Goal: Task Accomplishment & Management: Manage account settings

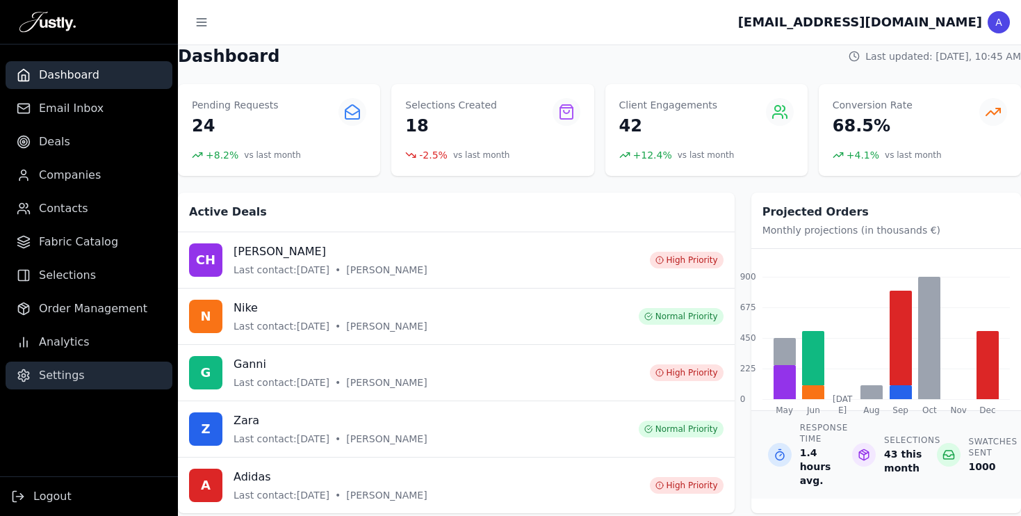
click at [70, 384] on link "Settings" at bounding box center [89, 376] width 167 height 28
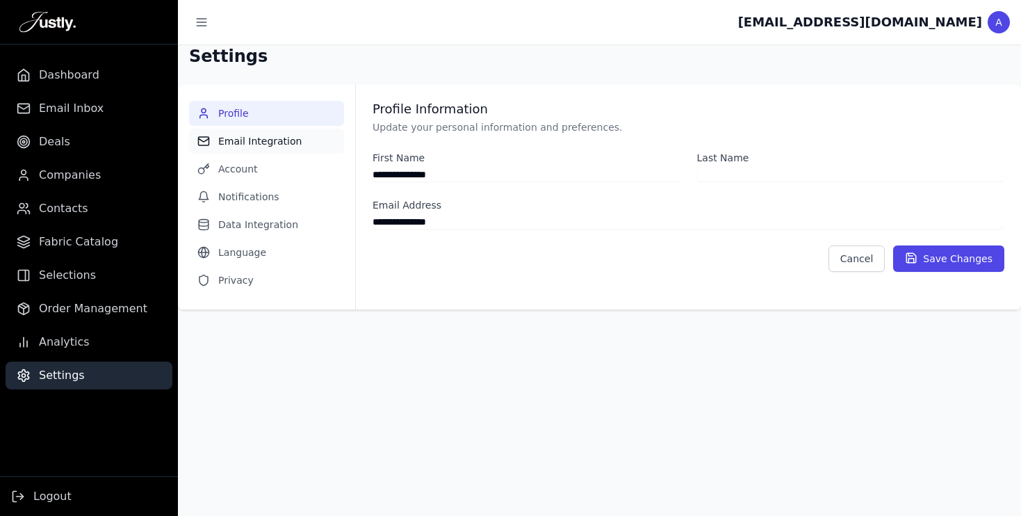
click at [274, 140] on button "Email Integration" at bounding box center [266, 141] width 155 height 25
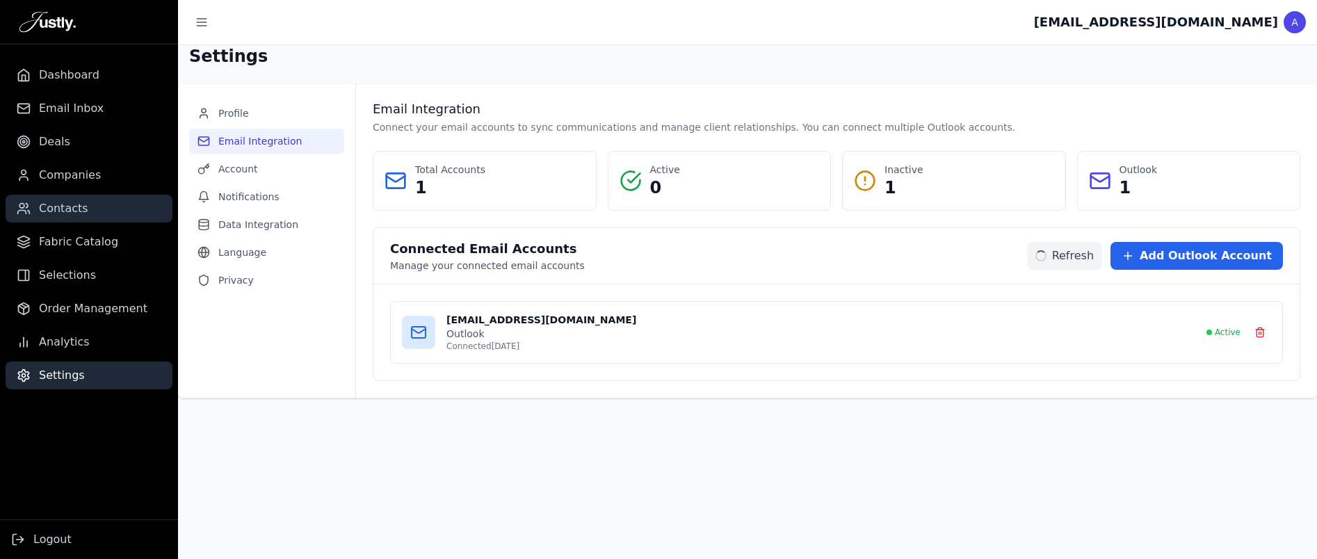
click at [61, 204] on span "Contacts" at bounding box center [63, 208] width 49 height 17
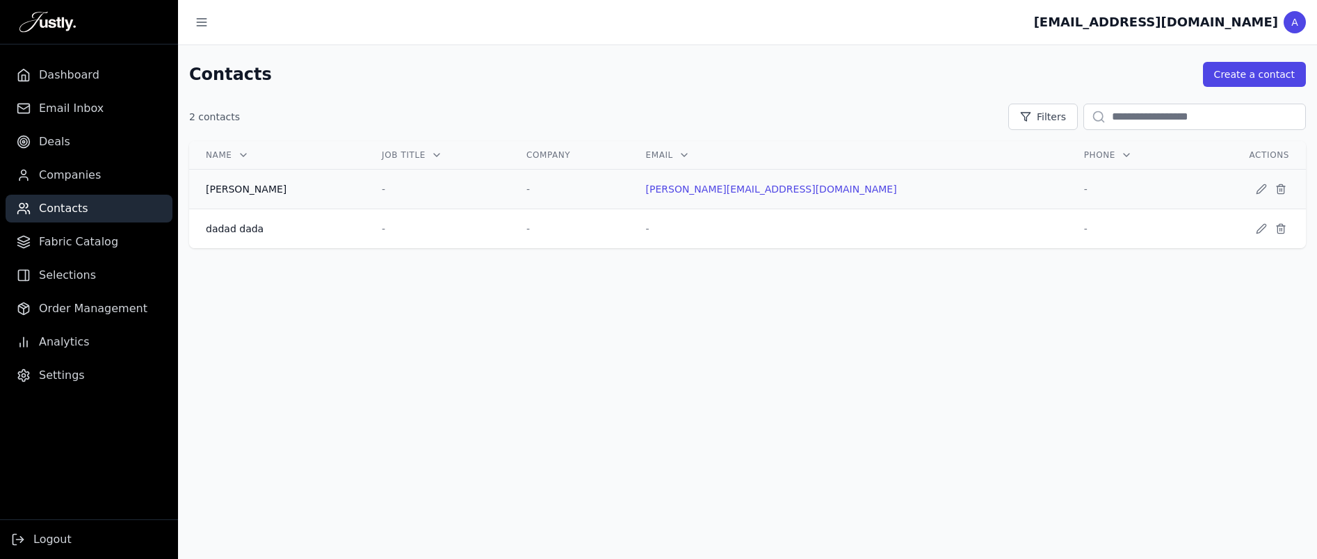
click at [406, 179] on td "-" at bounding box center [437, 190] width 145 height 40
